Goal: Check status

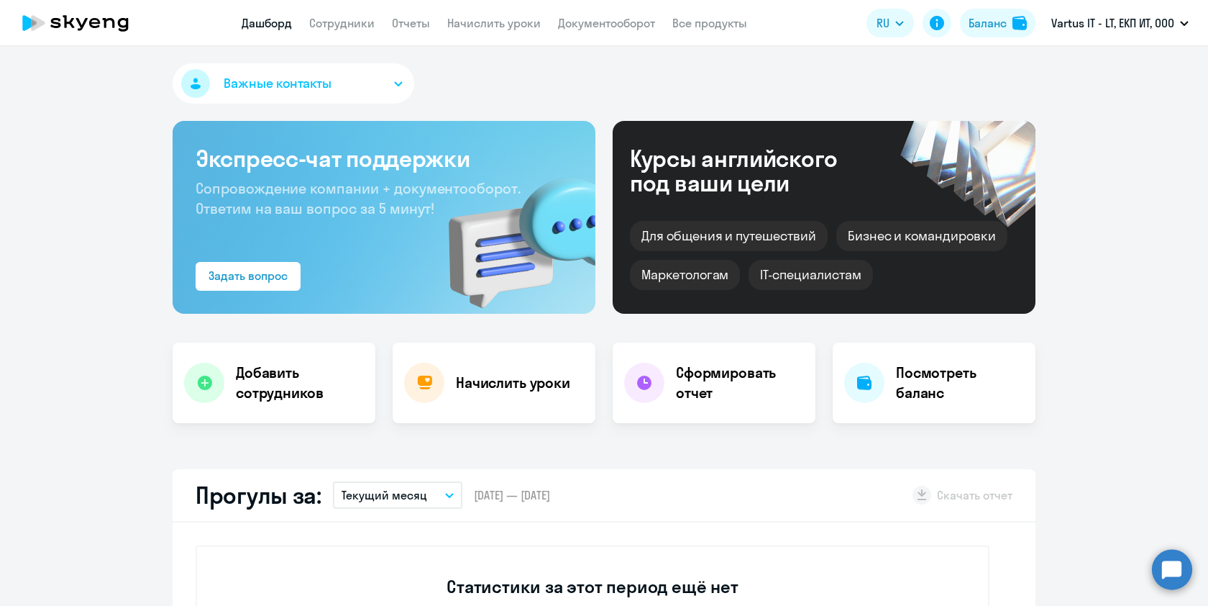
select select "30"
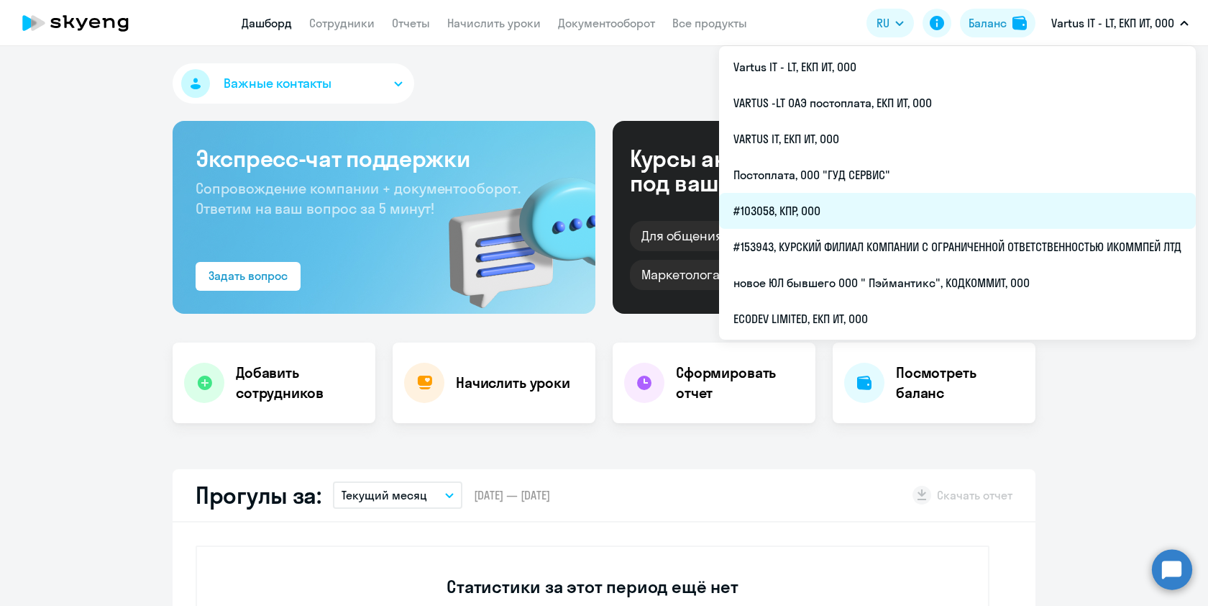
click at [809, 211] on li "#103058, КПР, ООО" at bounding box center [957, 211] width 477 height 36
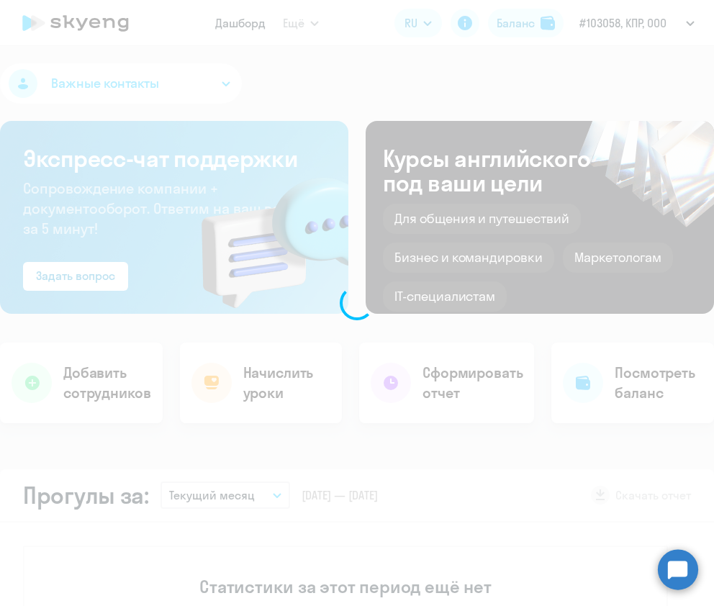
click at [597, 29] on div at bounding box center [357, 303] width 714 height 606
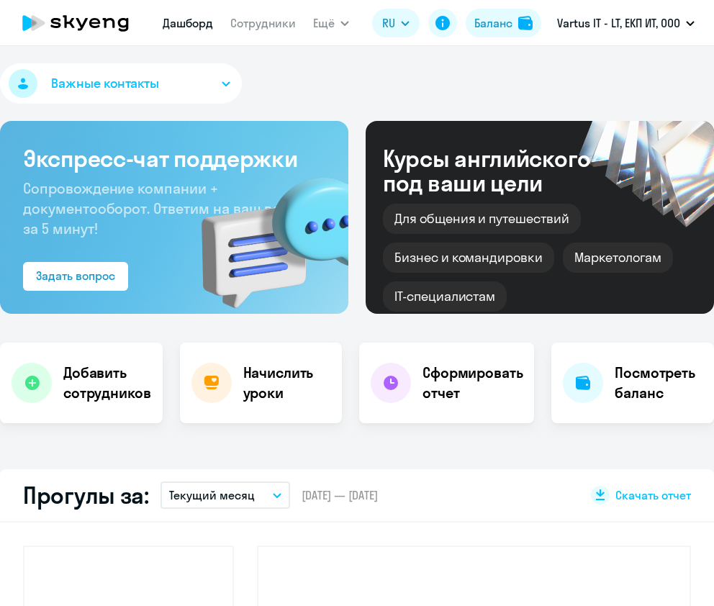
select select "30"
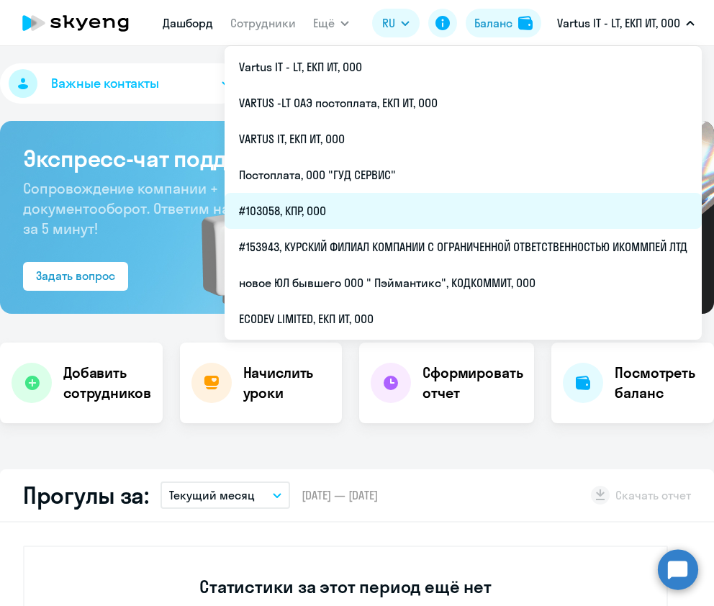
click at [303, 211] on li "#103058, КПР, ООО" at bounding box center [462, 211] width 477 height 36
